Goal: Use online tool/utility: Utilize a website feature to perform a specific function

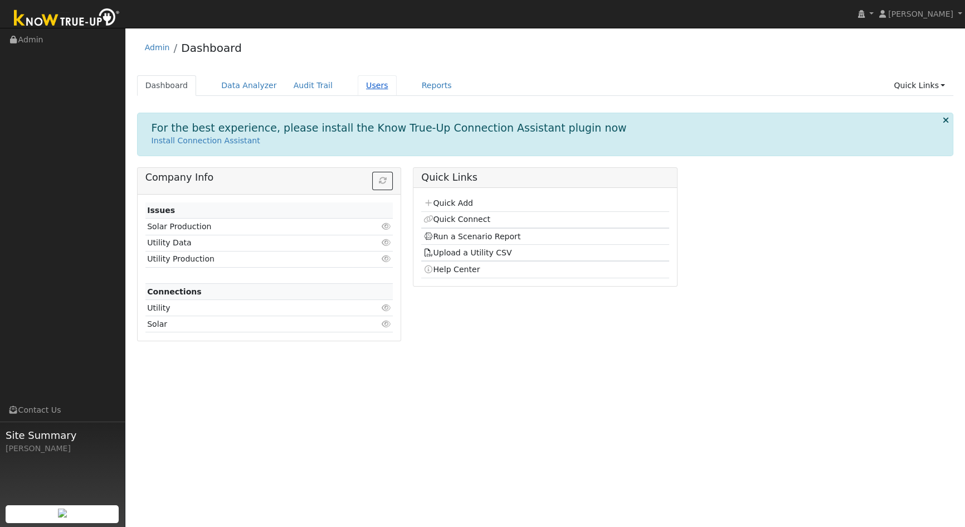
click at [362, 85] on link "Users" at bounding box center [377, 85] width 39 height 21
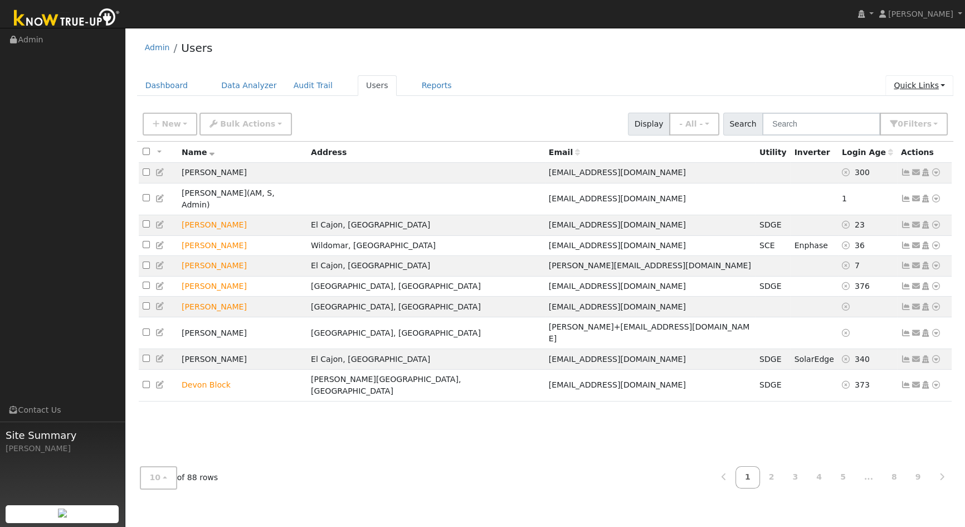
click at [903, 79] on link "Quick Links" at bounding box center [920, 85] width 68 height 21
click at [899, 148] on link "Run a Scenario Report" at bounding box center [897, 150] width 113 height 16
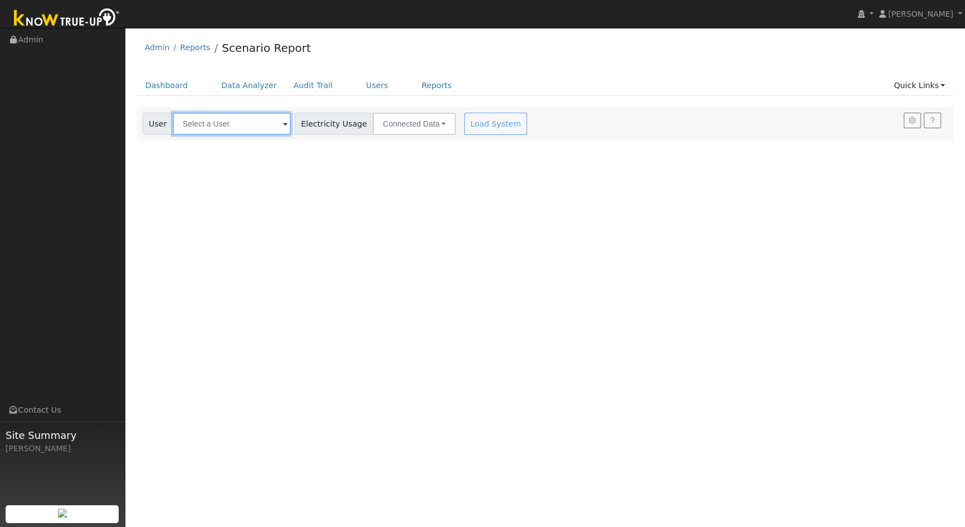
click at [221, 120] on input "text" at bounding box center [232, 124] width 118 height 22
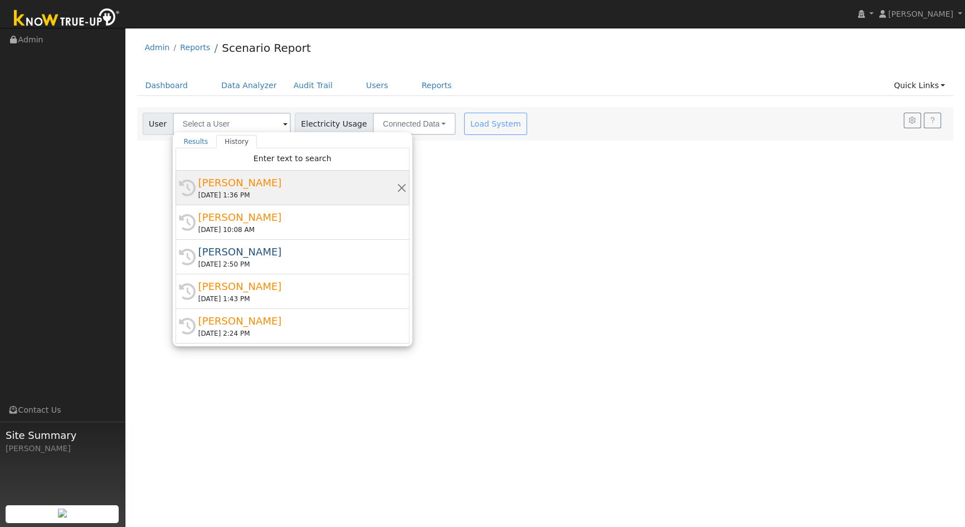
click at [221, 181] on div "[PERSON_NAME]" at bounding box center [297, 182] width 198 height 15
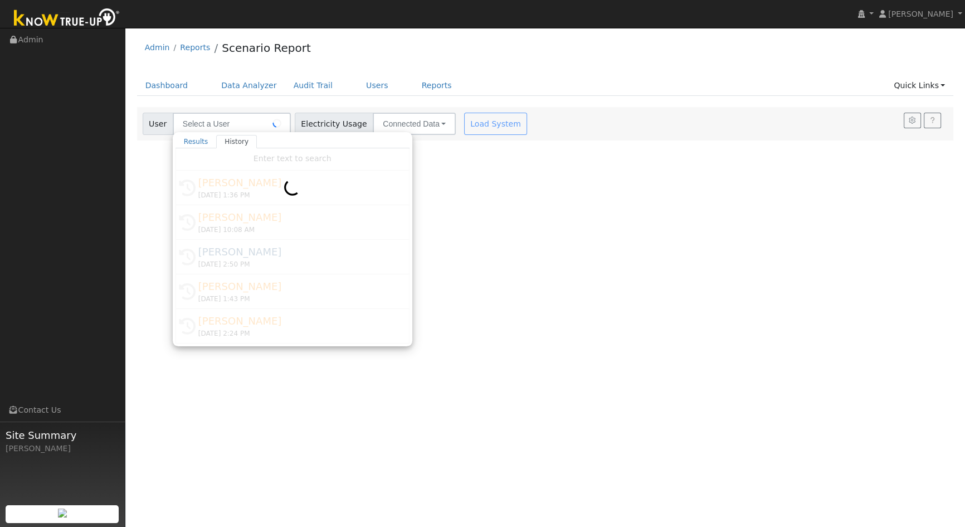
type input "[PERSON_NAME]"
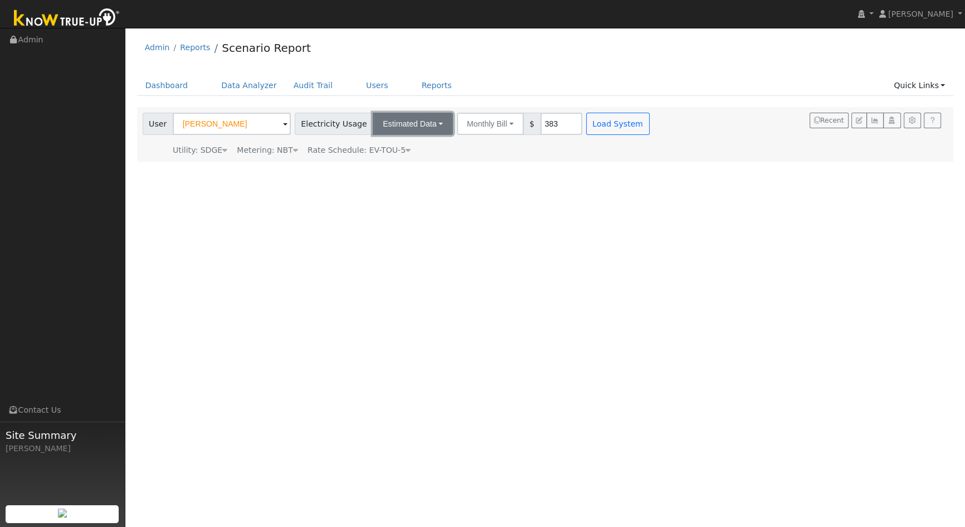
click at [403, 131] on button "Estimated Data" at bounding box center [413, 124] width 80 height 22
click at [380, 181] on link "CSV Data" at bounding box center [412, 180] width 79 height 16
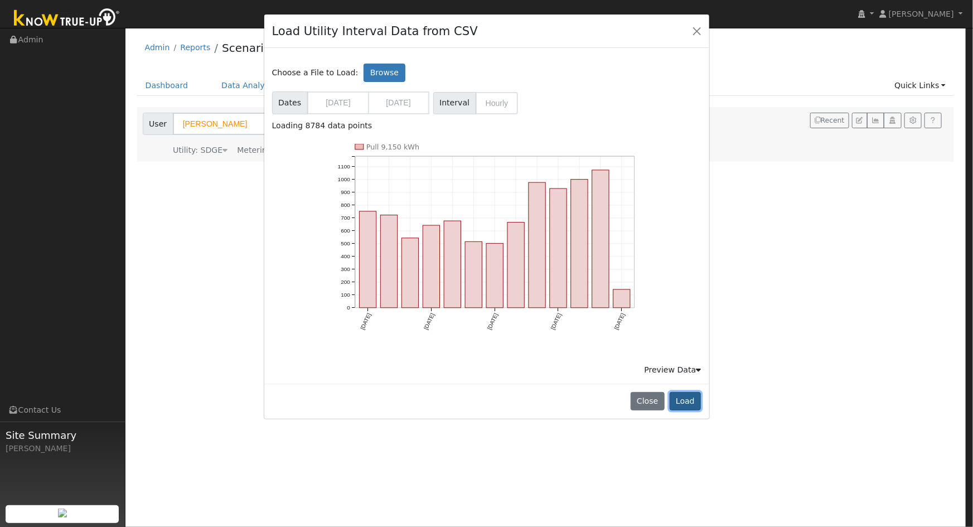
click at [687, 399] on button "Load" at bounding box center [685, 401] width 32 height 19
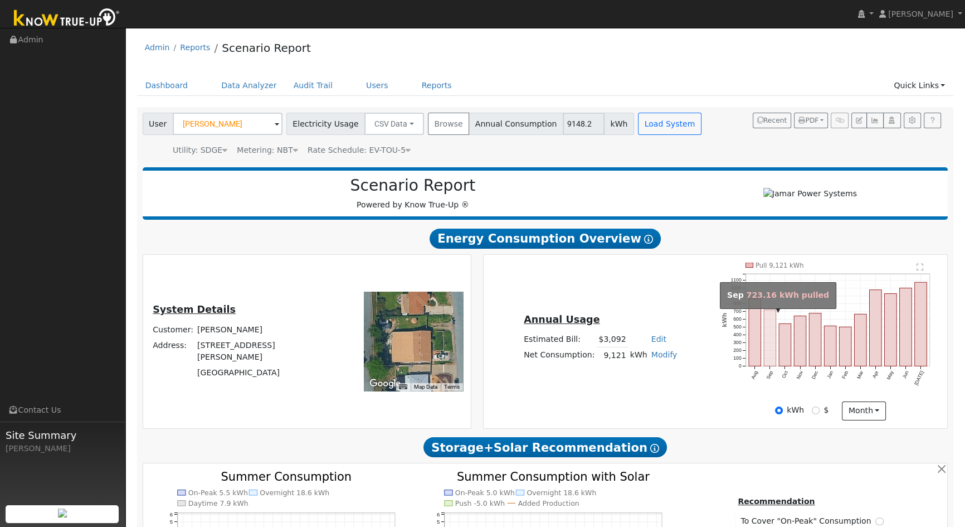
click at [767, 334] on rect "onclick=""" at bounding box center [770, 337] width 12 height 56
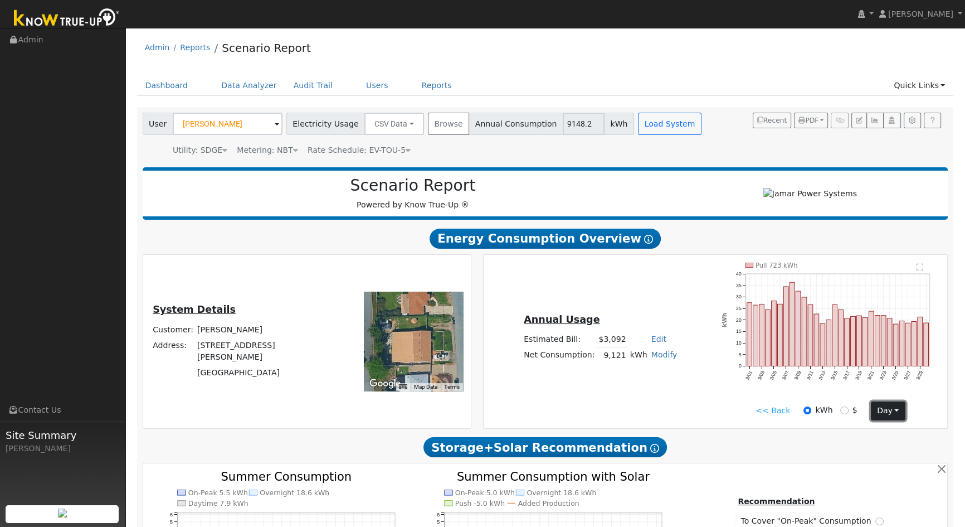
click at [890, 415] on button "day" at bounding box center [888, 410] width 35 height 19
click at [886, 469] on link "Month" at bounding box center [910, 464] width 77 height 16
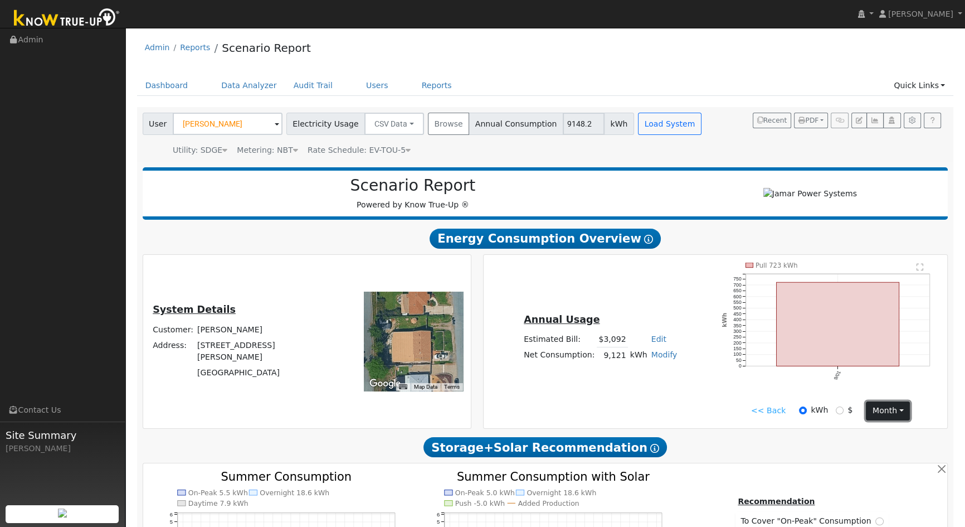
click at [877, 417] on button "month" at bounding box center [888, 410] width 44 height 19
click at [781, 377] on icon "Pull 723 kWh 9/01 0 50 100 150 200 250 300 350 400 450 500 550 600 650 700 750 …" at bounding box center [831, 332] width 218 height 138
click at [889, 411] on button "month" at bounding box center [888, 410] width 44 height 19
click at [881, 436] on link "Hour" at bounding box center [905, 433] width 77 height 16
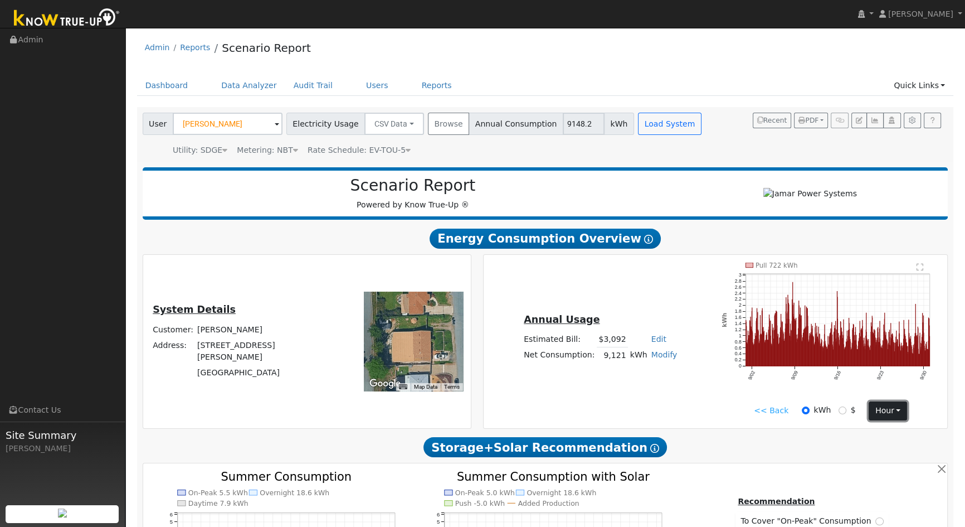
click at [877, 420] on button "hour" at bounding box center [888, 410] width 38 height 19
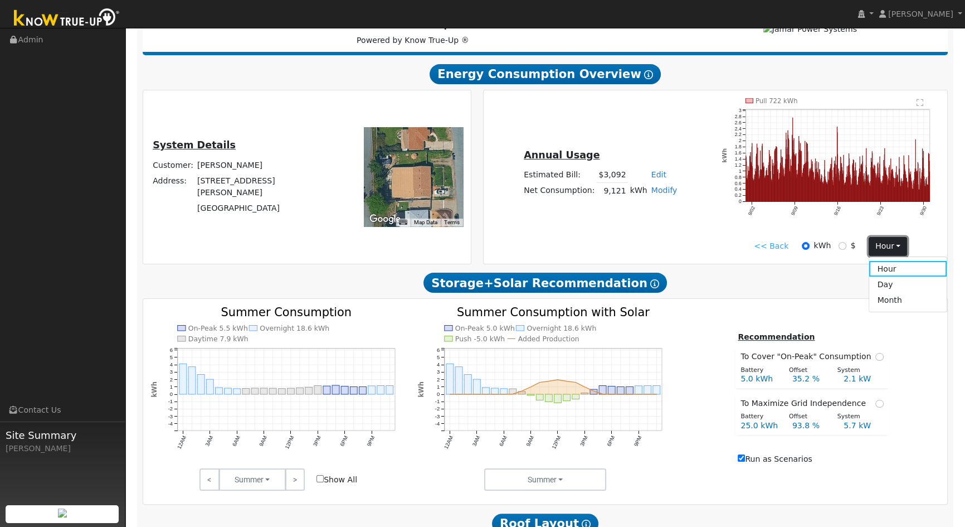
scroll to position [152, 0]
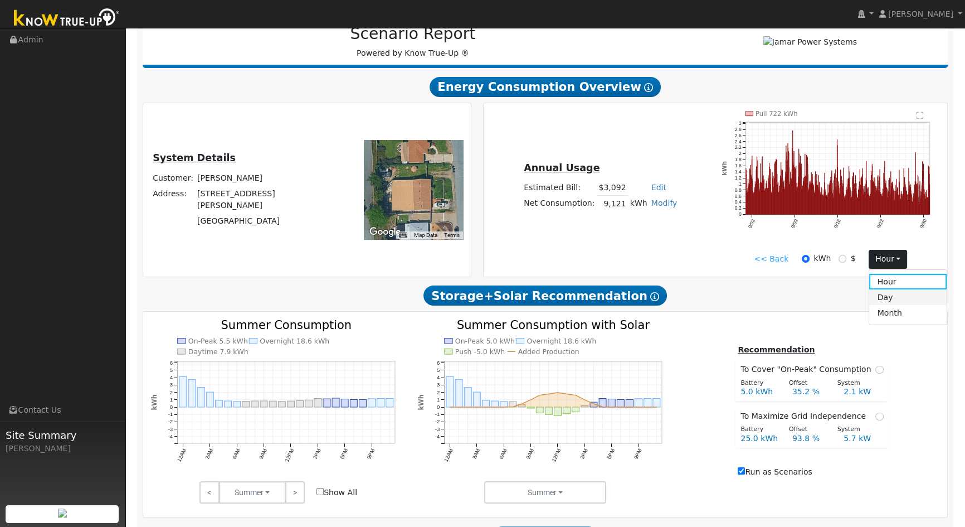
click at [887, 304] on link "Day" at bounding box center [907, 297] width 77 height 16
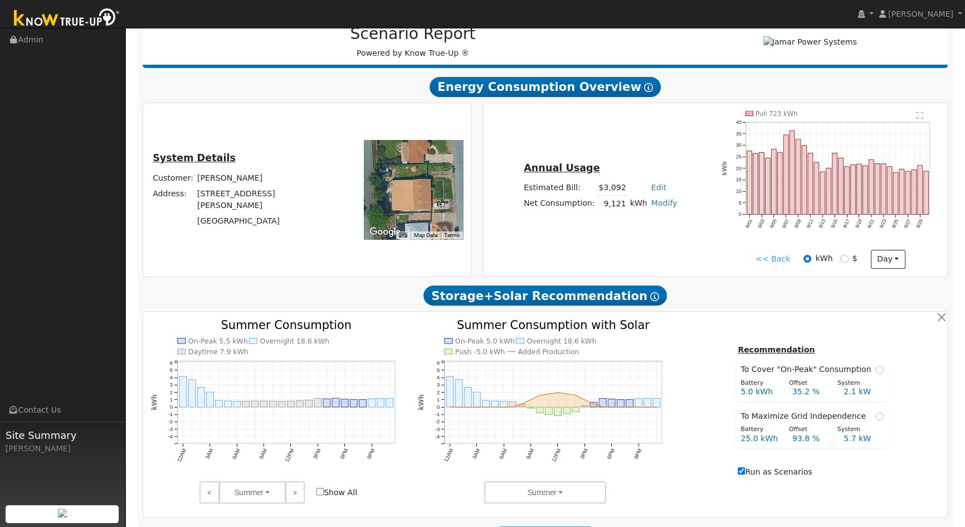
click at [919, 119] on text "" at bounding box center [920, 115] width 7 height 8
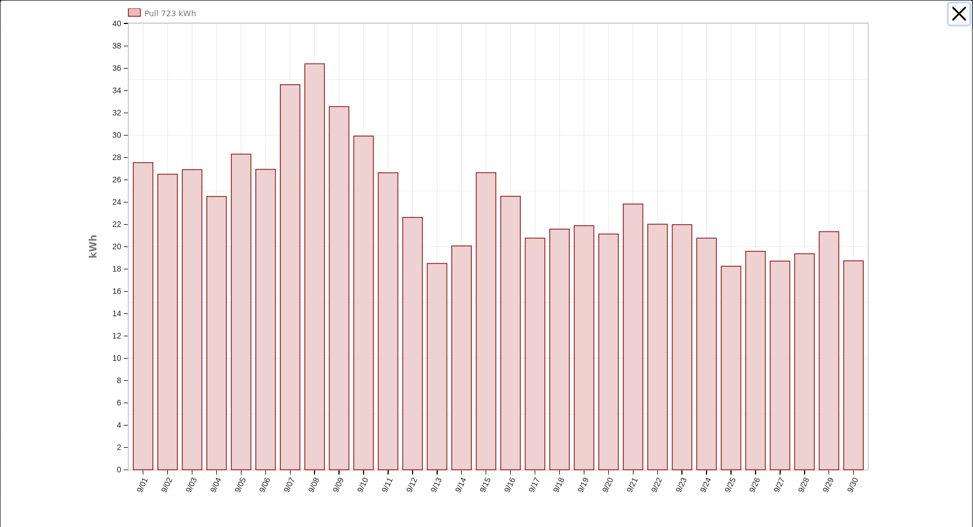
click at [951, 16] on button "button" at bounding box center [959, 13] width 21 height 21
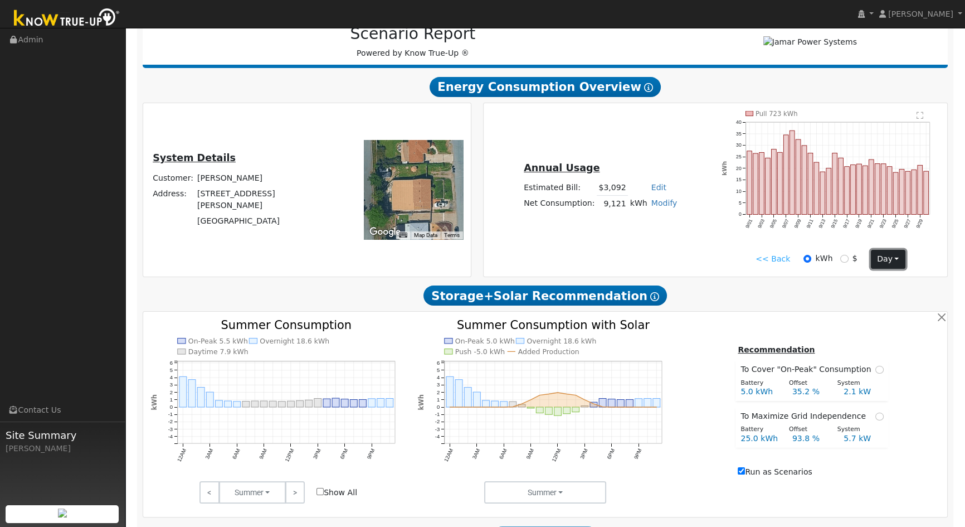
click at [892, 266] on button "day" at bounding box center [888, 259] width 35 height 19
click at [888, 310] on link "Month" at bounding box center [910, 313] width 77 height 16
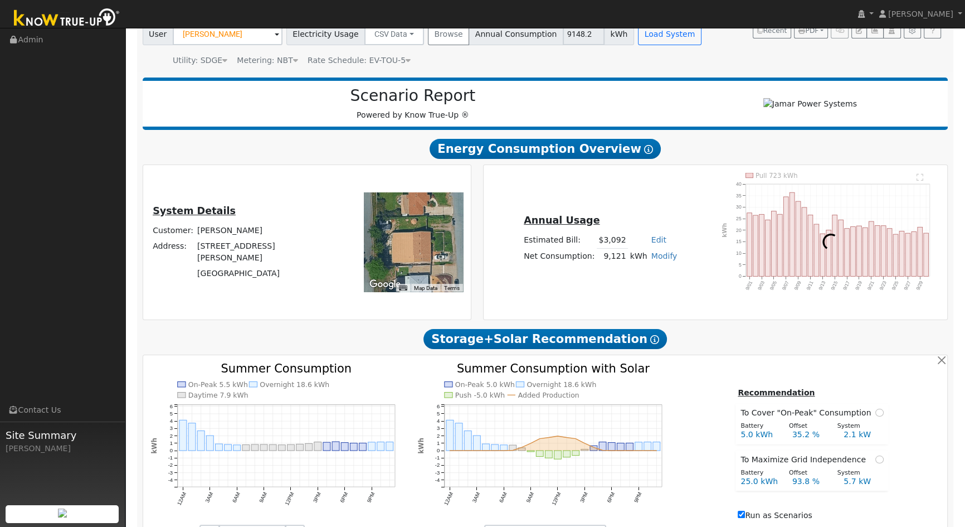
scroll to position [0, 0]
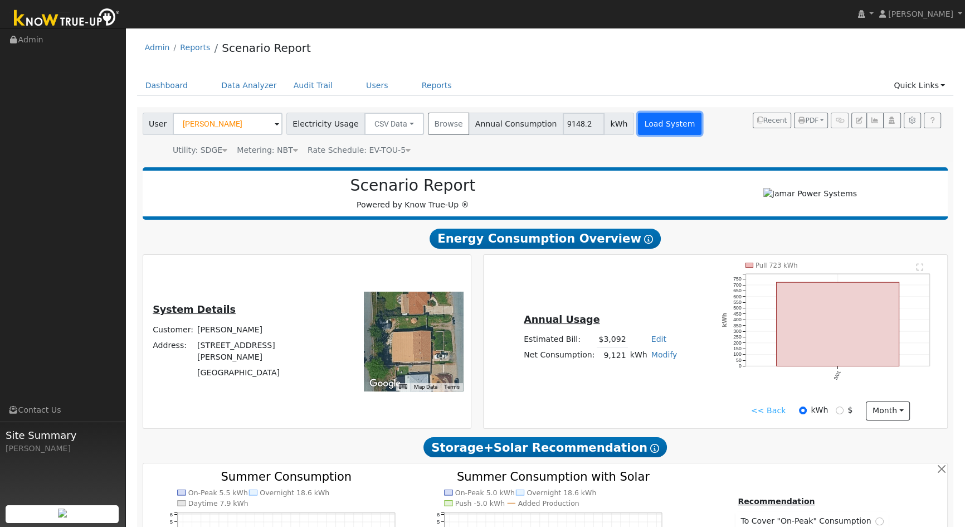
click at [658, 128] on button "Load System" at bounding box center [670, 124] width 64 height 22
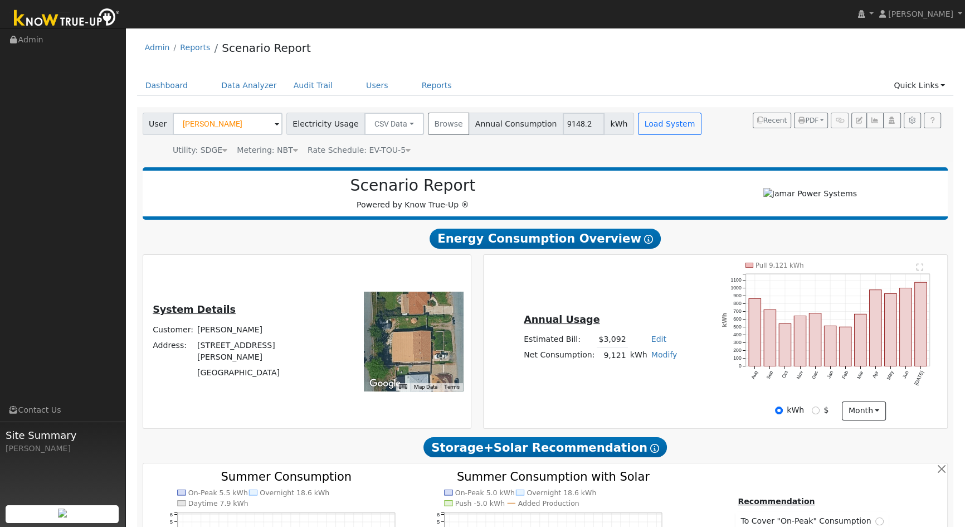
click at [922, 267] on text "" at bounding box center [920, 267] width 7 height 8
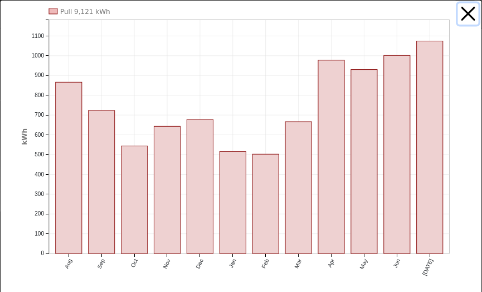
click at [462, 13] on button "button" at bounding box center [468, 13] width 21 height 21
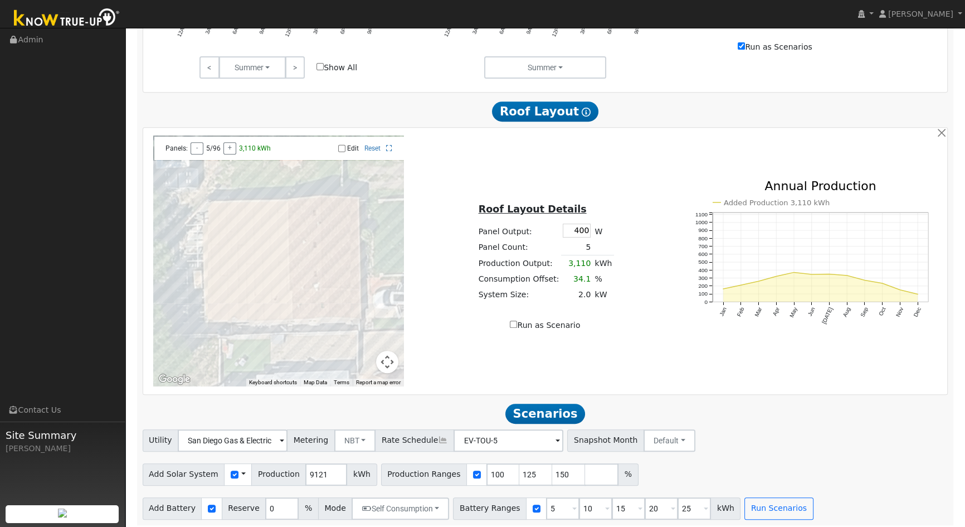
scroll to position [585, 0]
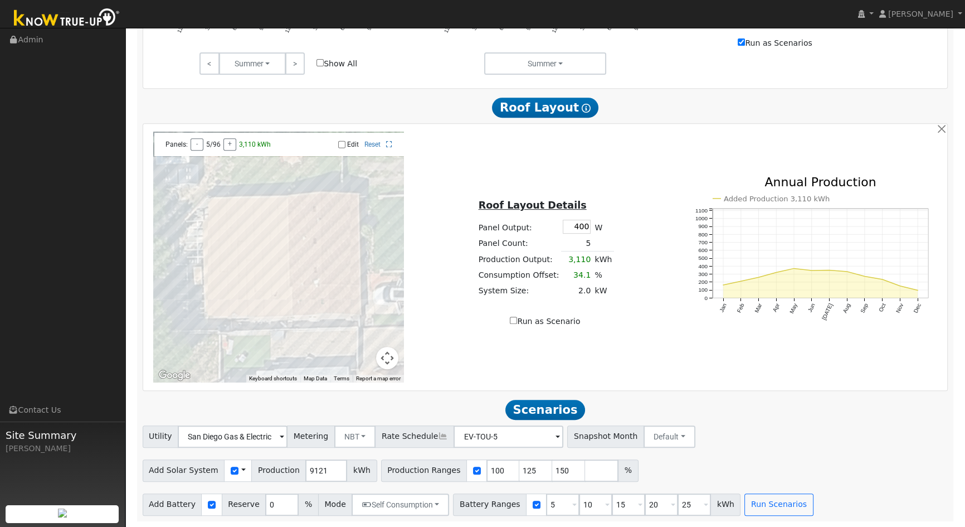
click at [284, 437] on span at bounding box center [282, 437] width 4 height 13
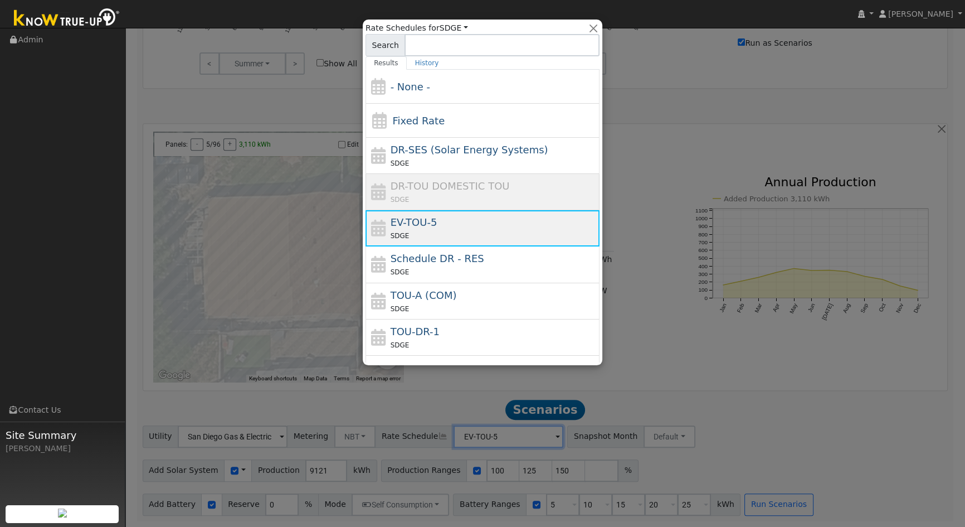
click at [494, 234] on div "SDGE" at bounding box center [494, 236] width 207 height 12
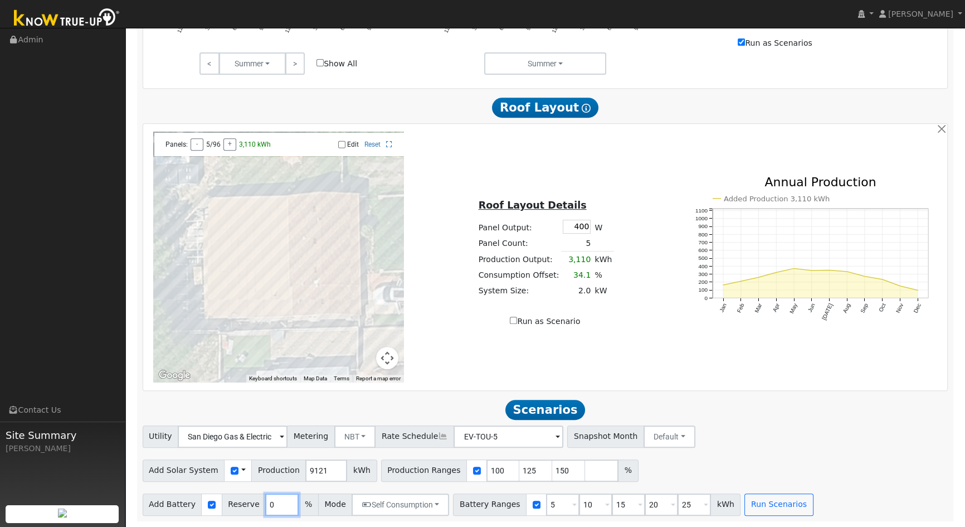
drag, startPoint x: 273, startPoint y: 502, endPoint x: 225, endPoint y: 496, distance: 48.3
click at [229, 504] on div "Add Battery Reserve 0 % Mode Self Consumption Self Consumption Peak Savings ACC…" at bounding box center [296, 504] width 307 height 22
type input "5"
type input "70"
click at [814, 453] on div "Utility San Diego Gas & Electric Metering NBT NEM NBT Rate Schedule EV-TOU-5 - …" at bounding box center [546, 470] width 818 height 90
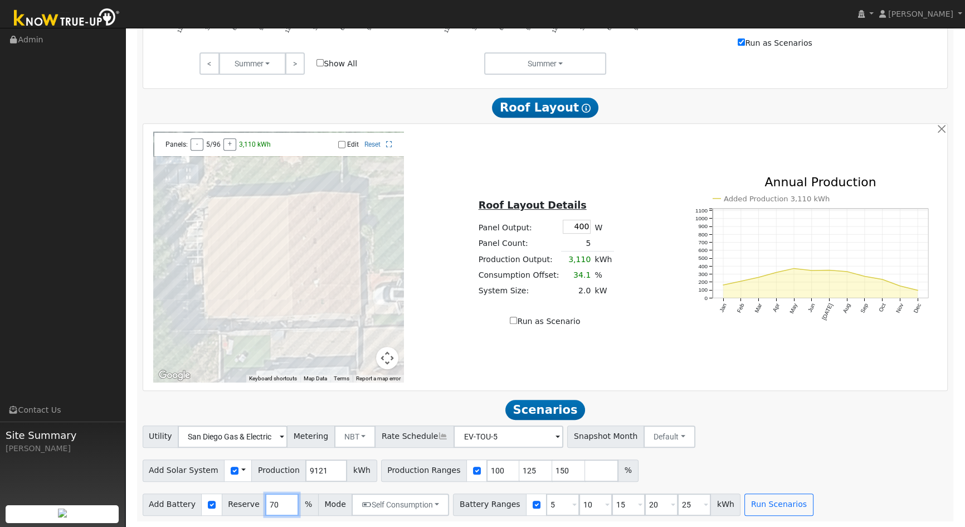
drag, startPoint x: 270, startPoint y: 505, endPoint x: 227, endPoint y: 506, distance: 42.9
click at [227, 506] on div "Add Battery Reserve 70 % Mode Self Consumption Self Consumption Peak Savings AC…" at bounding box center [296, 504] width 307 height 22
click at [428, 504] on button "Self Consumption" at bounding box center [401, 504] width 98 height 22
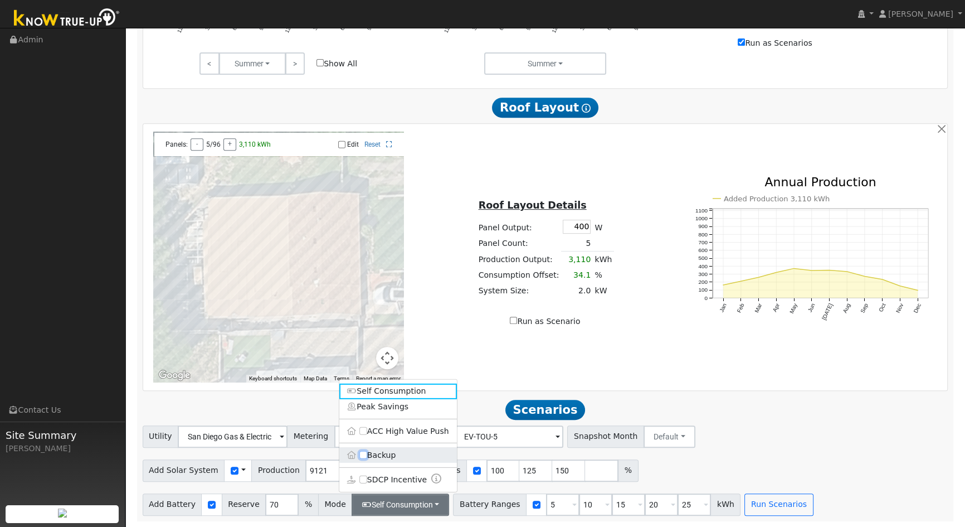
click at [362, 454] on input "Backup" at bounding box center [364, 455] width 8 height 8
checkbox input "true"
type input "20"
checkbox input "false"
click at [371, 407] on link "Peak Savings" at bounding box center [398, 407] width 118 height 16
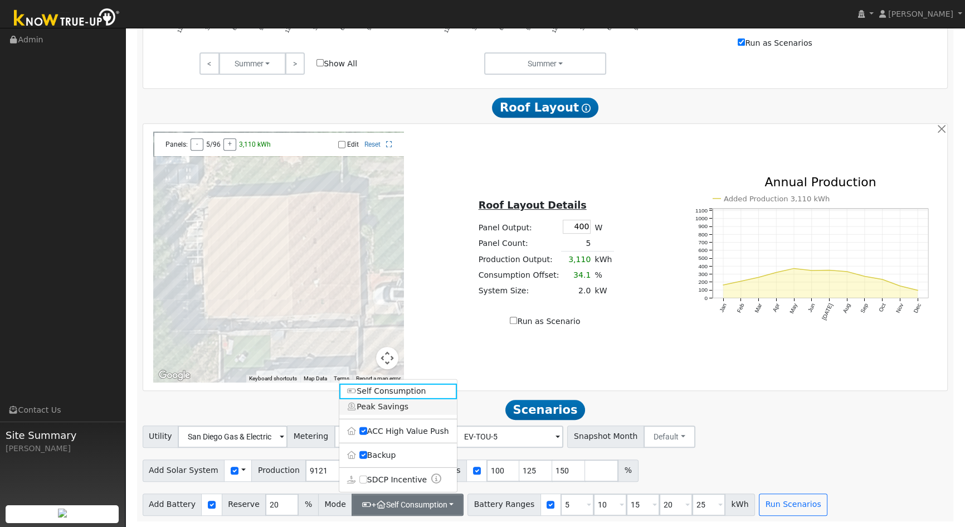
checkbox input "true"
checkbox input "false"
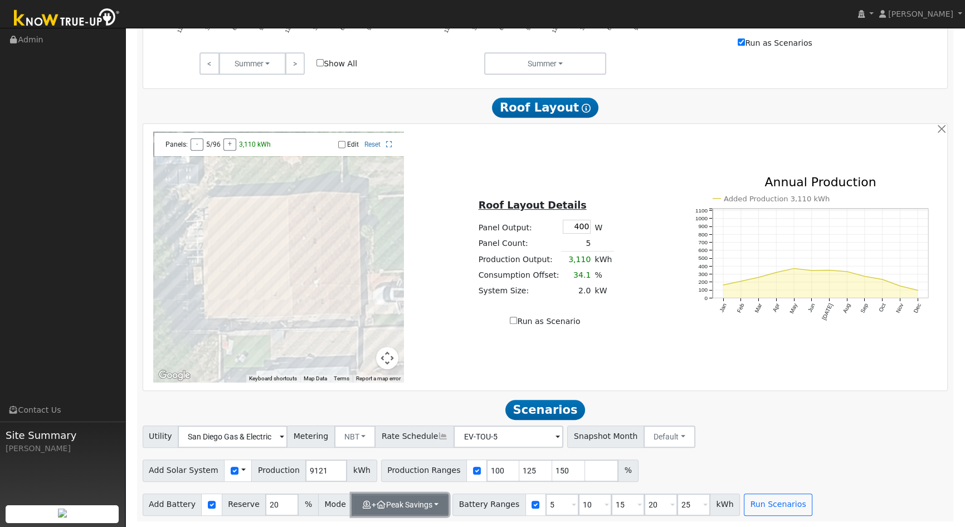
click at [395, 504] on button "+ Peak Savings" at bounding box center [400, 504] width 97 height 22
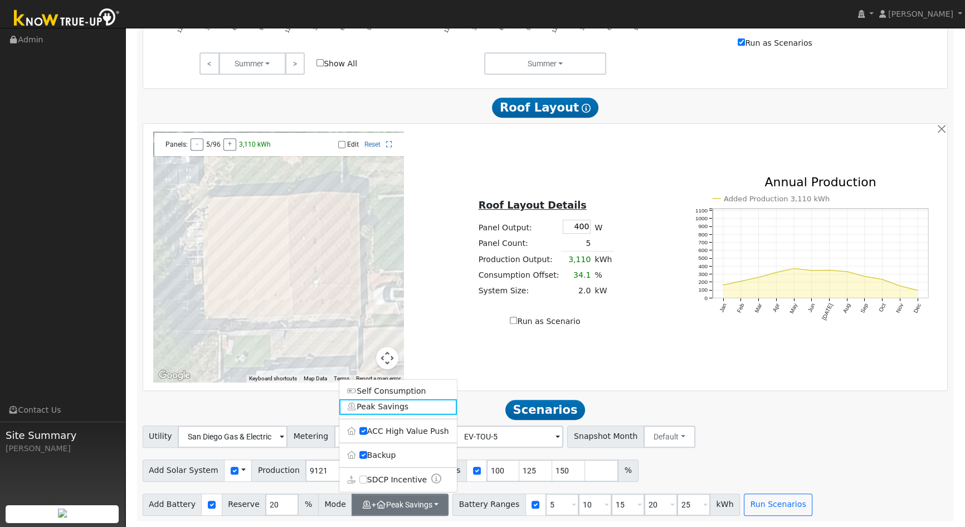
click at [828, 474] on div "Add Solar System Use CSV Data Production 9121 kWh Production Ranges 100 125 150…" at bounding box center [545, 468] width 810 height 26
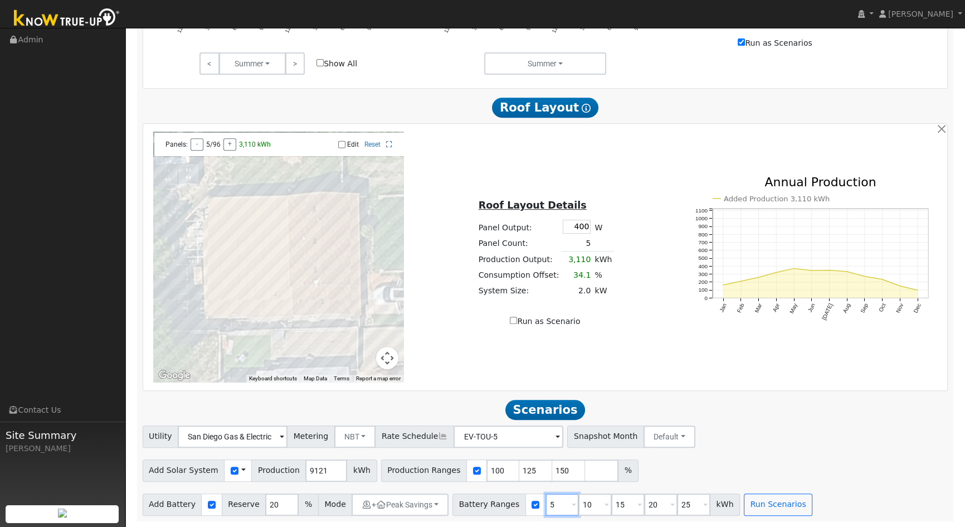
drag, startPoint x: 532, startPoint y: 503, endPoint x: 511, endPoint y: 501, distance: 21.8
click at [511, 504] on div "Battery Ranges 5 Overrides Reserve % Mode None None Self Consumption Peak Savin…" at bounding box center [597, 504] width 288 height 22
type input "10"
type input "15"
type input "20"
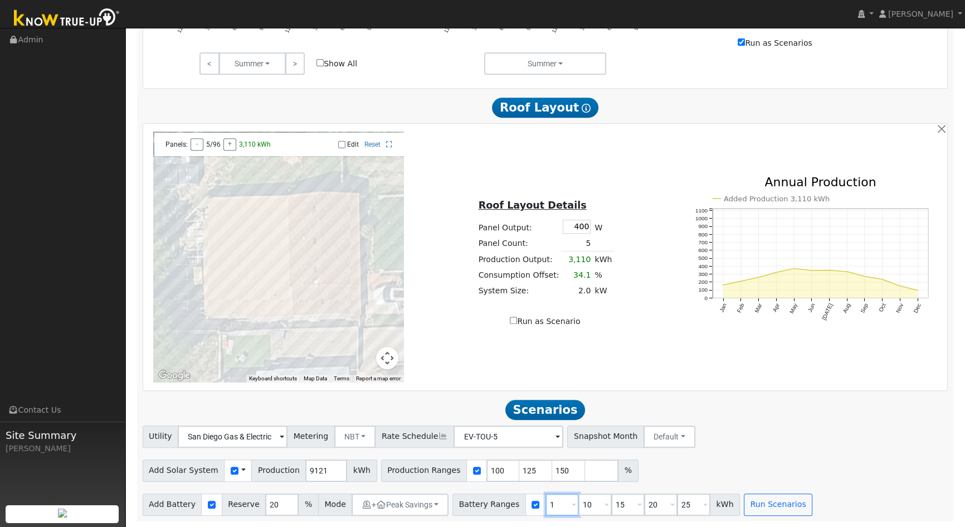
type input "25"
type input "15"
type input "20"
type input "25"
type input "20"
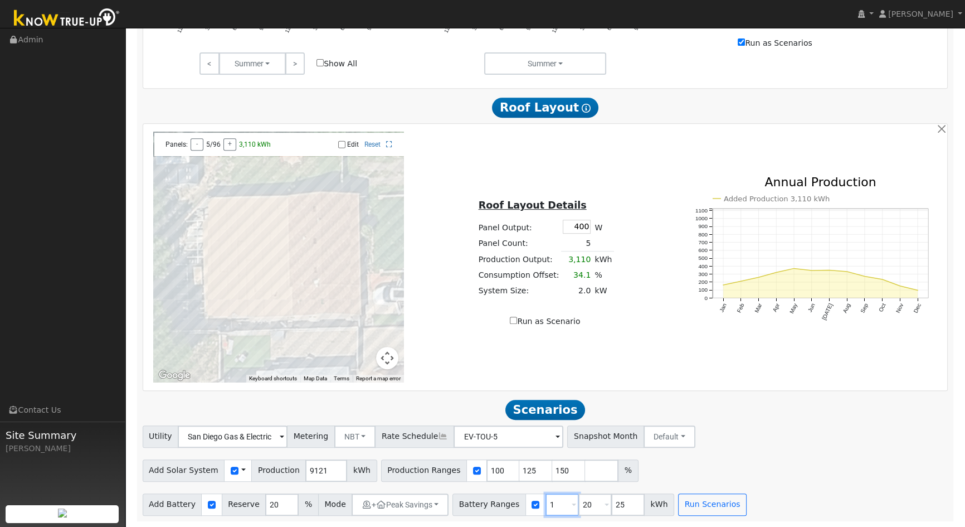
type input "25"
type input "2"
type input "13"
click at [579, 507] on input "number" at bounding box center [595, 504] width 33 height 22
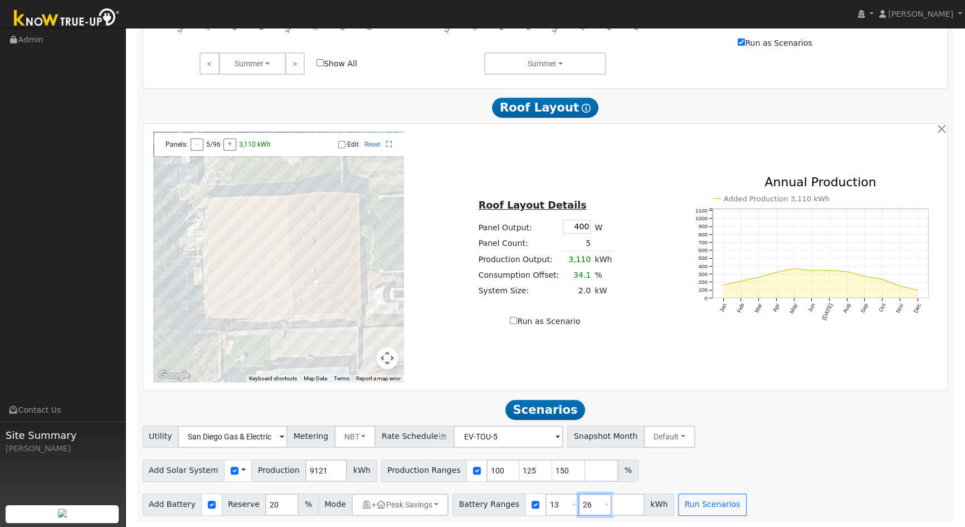
type input "26"
click at [694, 446] on div "Utility San Diego Gas & Electric Metering NBT NEM NBT Rate Schedule EV-TOU-5 - …" at bounding box center [545, 434] width 810 height 26
click at [693, 504] on button "Run Scenarios" at bounding box center [712, 504] width 69 height 22
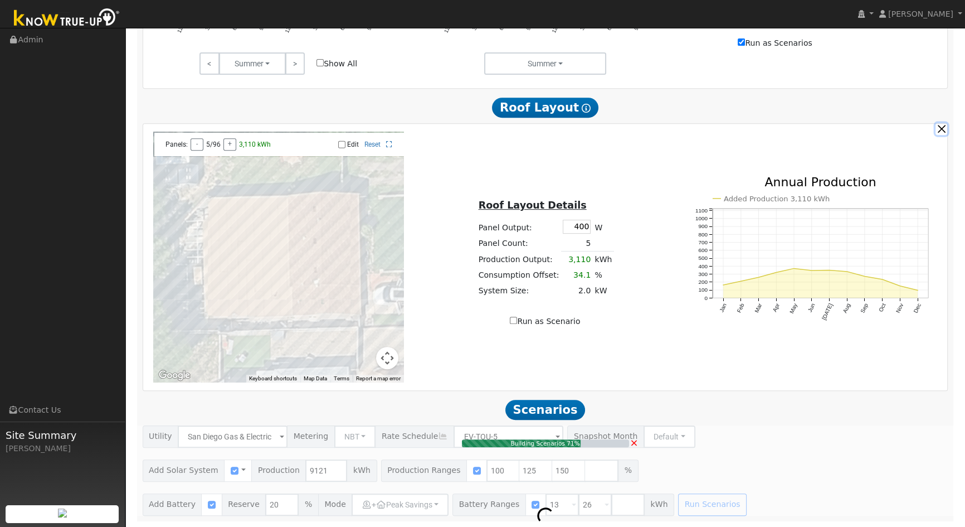
click at [939, 128] on button "button" at bounding box center [942, 129] width 12 height 12
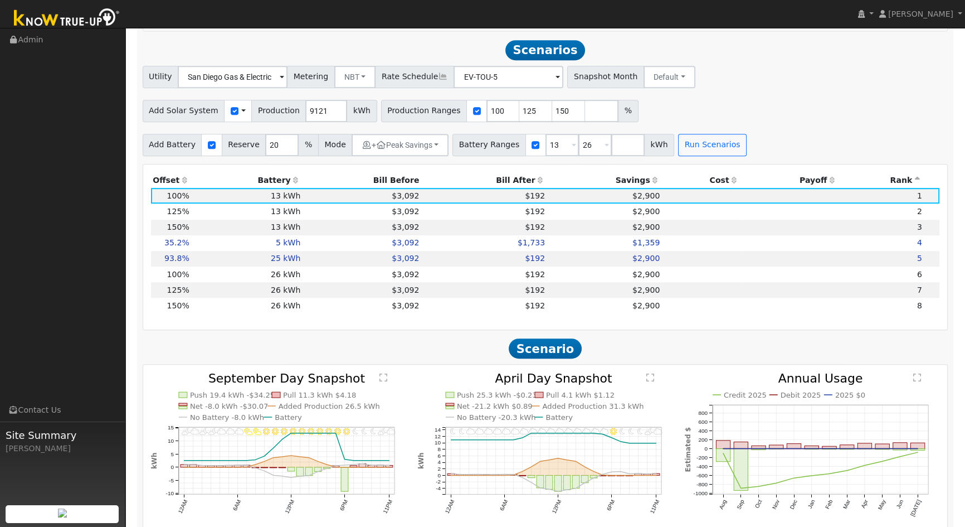
scroll to position [647, 0]
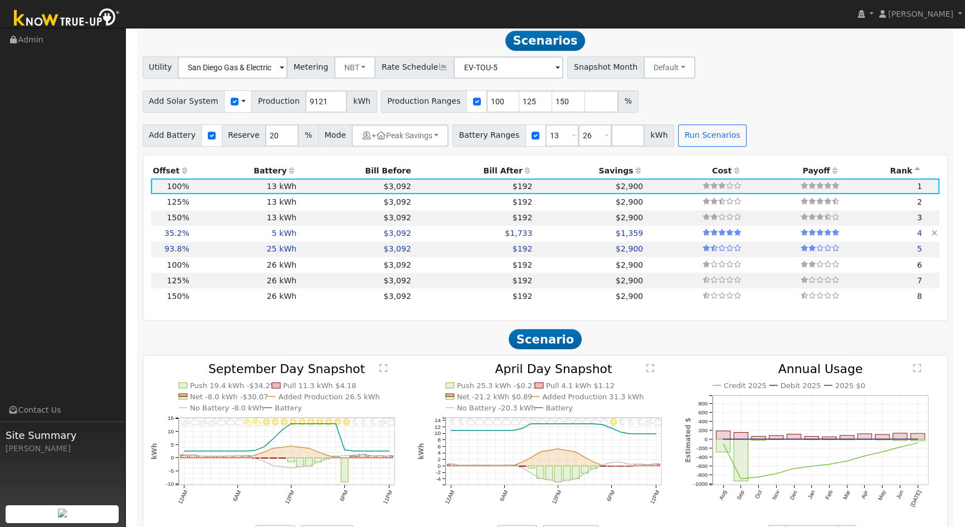
click at [303, 235] on td "$3,092" at bounding box center [356, 234] width 115 height 16
type input "2.1"
type input "$4,276"
type input "$10,000"
type input "$4,283"
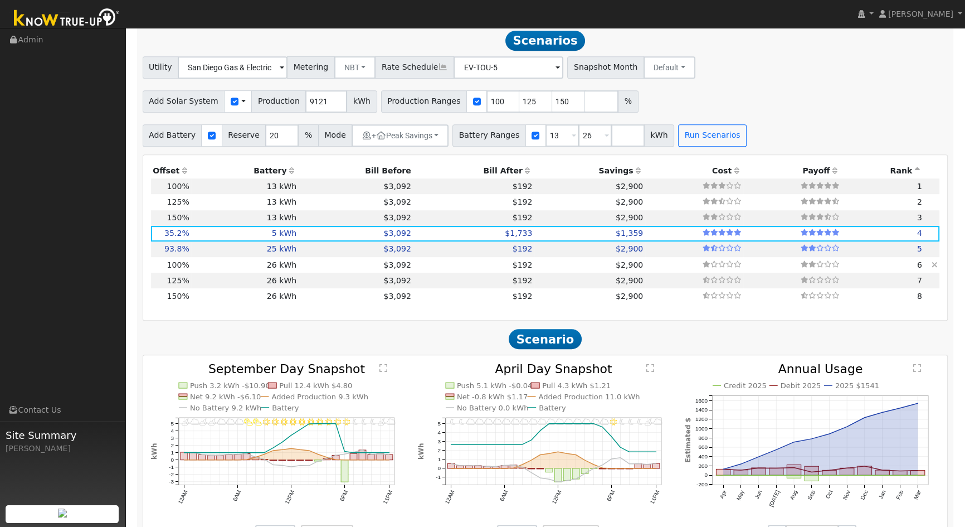
click at [303, 263] on td "$3,092" at bounding box center [356, 265] width 115 height 16
type input "6.1"
type input "$12,161"
type input "$31,000"
type input "$12,948"
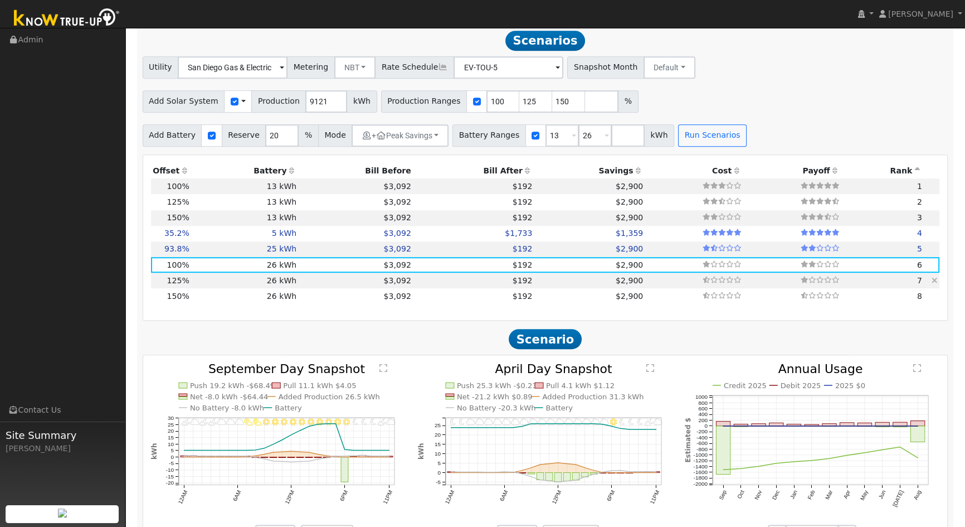
click at [304, 284] on td "$3,092" at bounding box center [356, 281] width 115 height 16
type input "7.6"
type input "$15,201"
type input "$13,860"
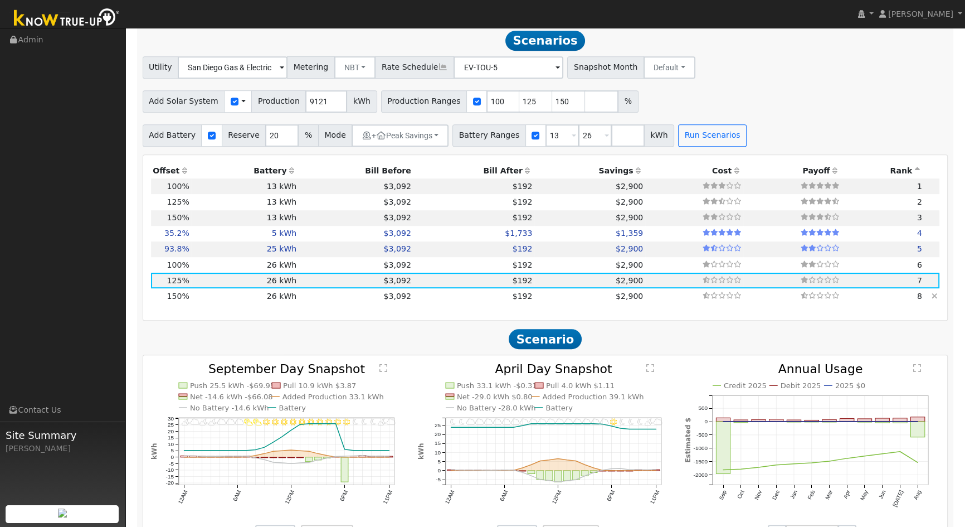
click at [301, 298] on td "$3,092" at bounding box center [356, 296] width 115 height 16
type input "9.1"
type input "$18,243"
type input "$14,773"
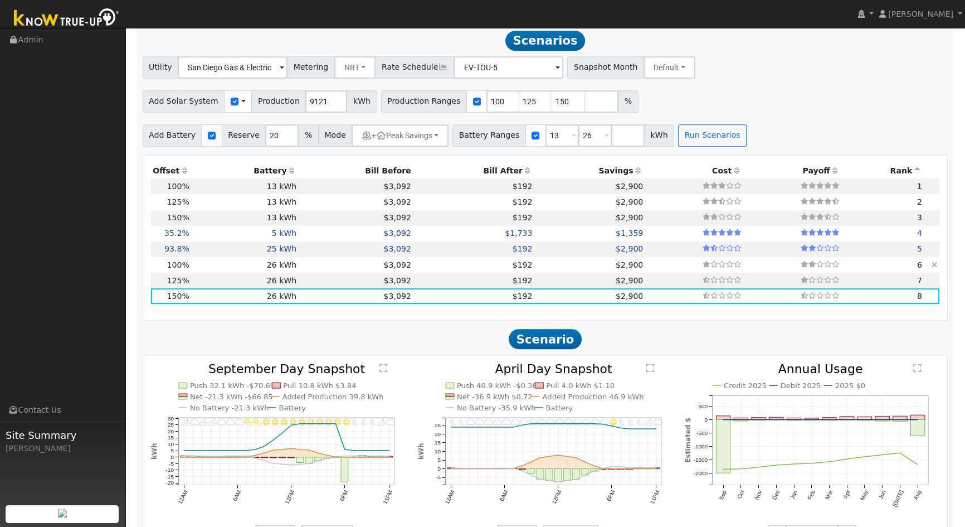
click at [299, 273] on td "$3,092" at bounding box center [356, 265] width 115 height 16
type input "6.1"
type input "$12,161"
type input "$12,948"
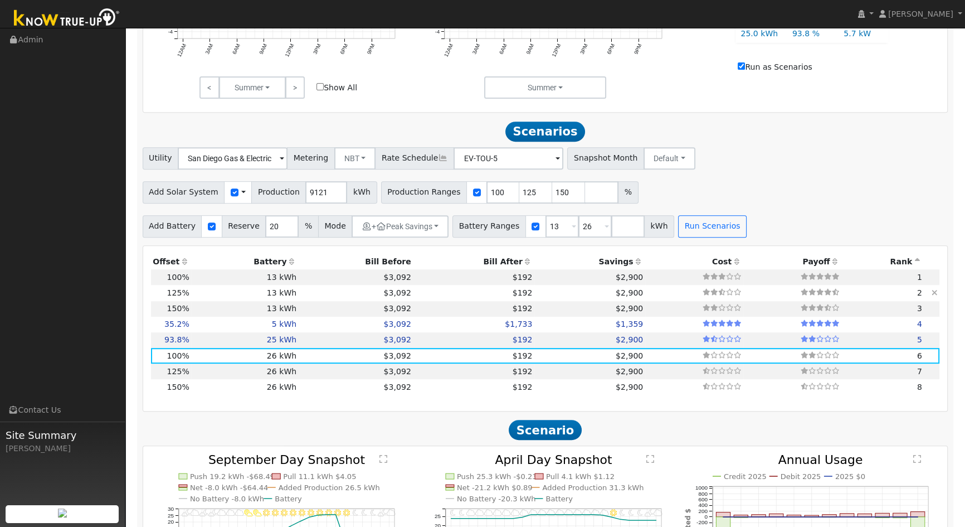
scroll to position [557, 0]
